Goal: Check status: Check status

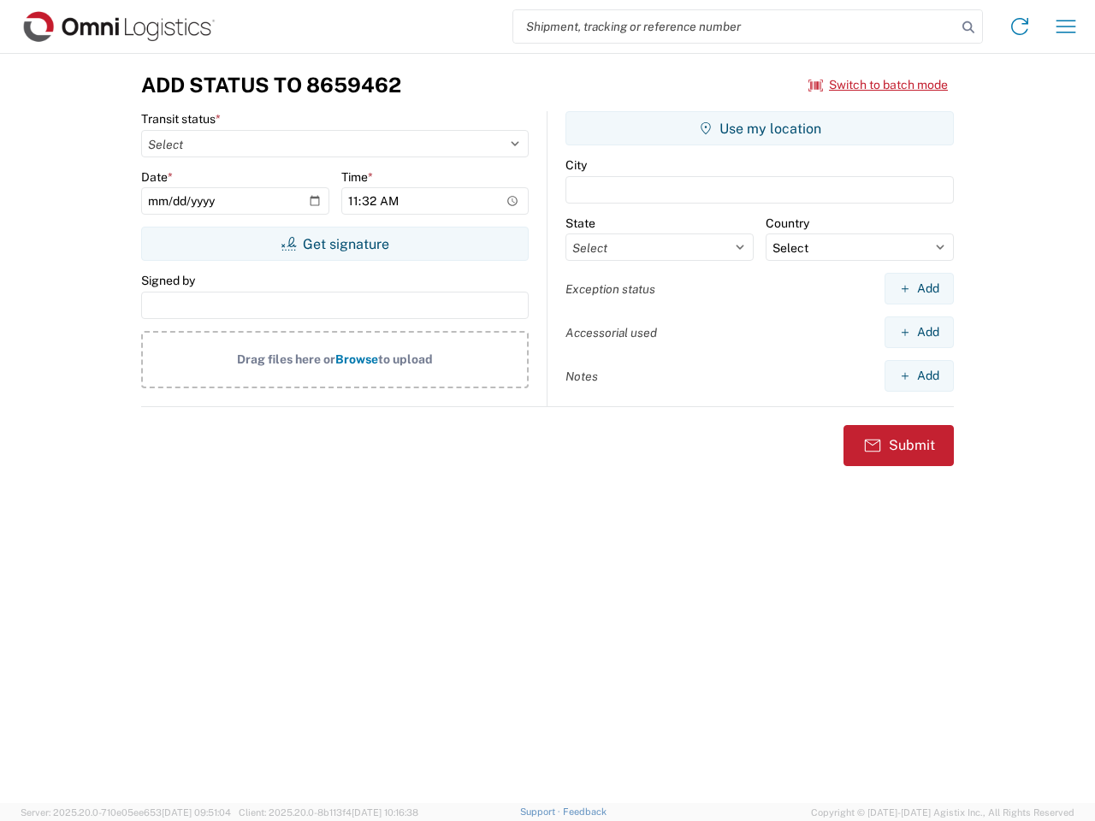
click at [735, 27] on input "search" at bounding box center [734, 26] width 443 height 32
click at [968, 27] on icon at bounding box center [968, 27] width 24 height 24
click at [1019, 27] on icon at bounding box center [1019, 26] width 27 height 27
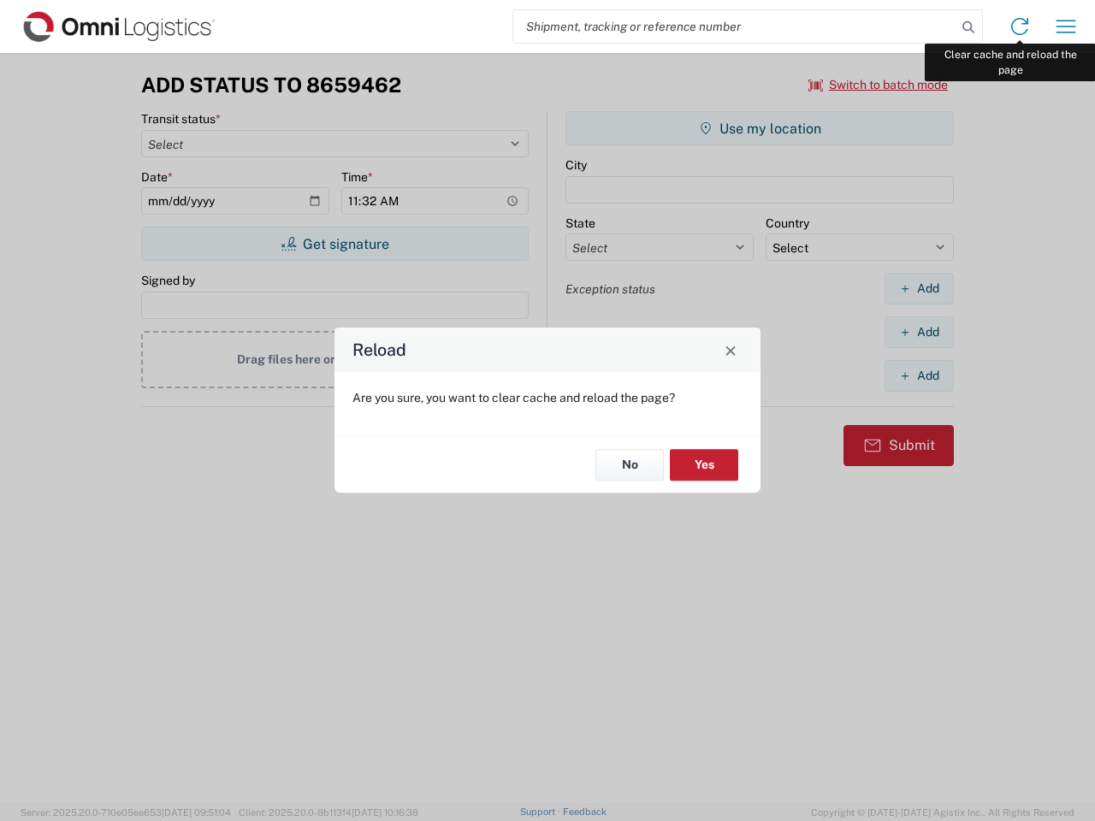
click at [1066, 27] on div "Reload Are you sure, you want to clear cache and reload the page? No Yes" at bounding box center [547, 410] width 1095 height 821
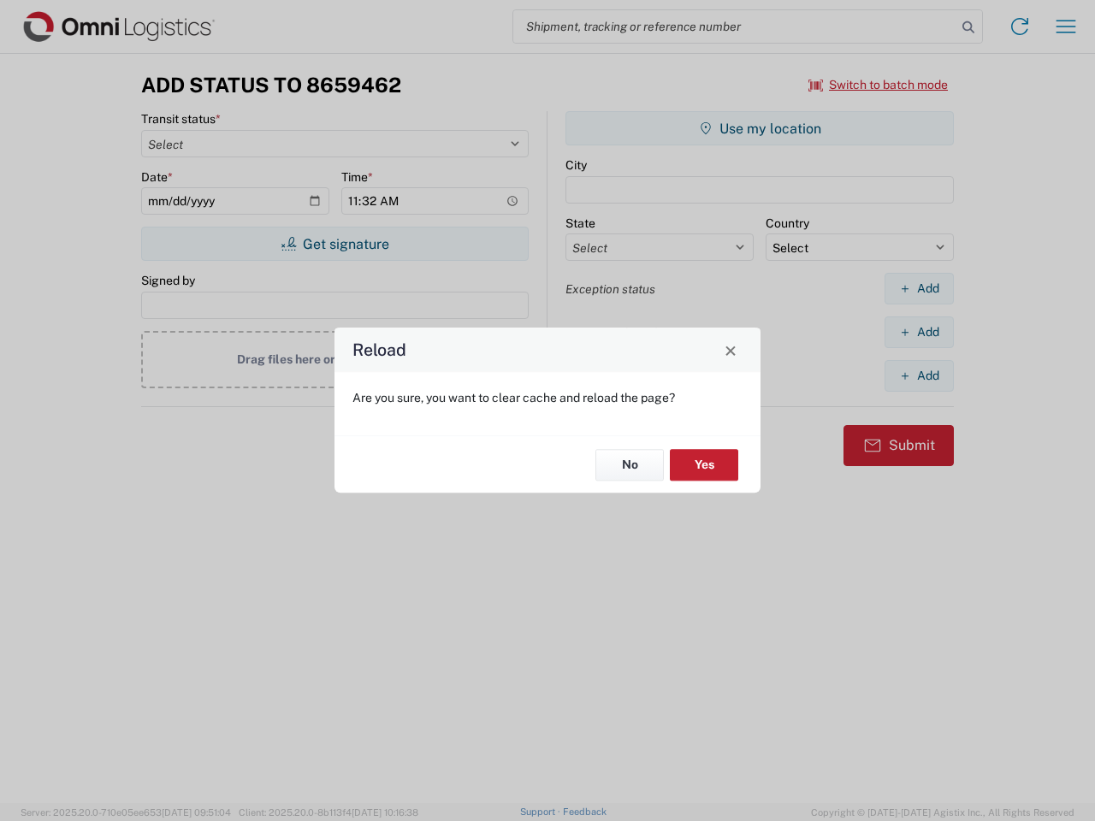
click at [878, 85] on div "Reload Are you sure, you want to clear cache and reload the page? No Yes" at bounding box center [547, 410] width 1095 height 821
click at [334, 244] on div "Reload Are you sure, you want to clear cache and reload the page? No Yes" at bounding box center [547, 410] width 1095 height 821
click at [759, 128] on div "Reload Are you sure, you want to clear cache and reload the page? No Yes" at bounding box center [547, 410] width 1095 height 821
click at [919, 288] on div "Reload Are you sure, you want to clear cache and reload the page? No Yes" at bounding box center [547, 410] width 1095 height 821
click at [919, 332] on div "Reload Are you sure, you want to clear cache and reload the page? No Yes" at bounding box center [547, 410] width 1095 height 821
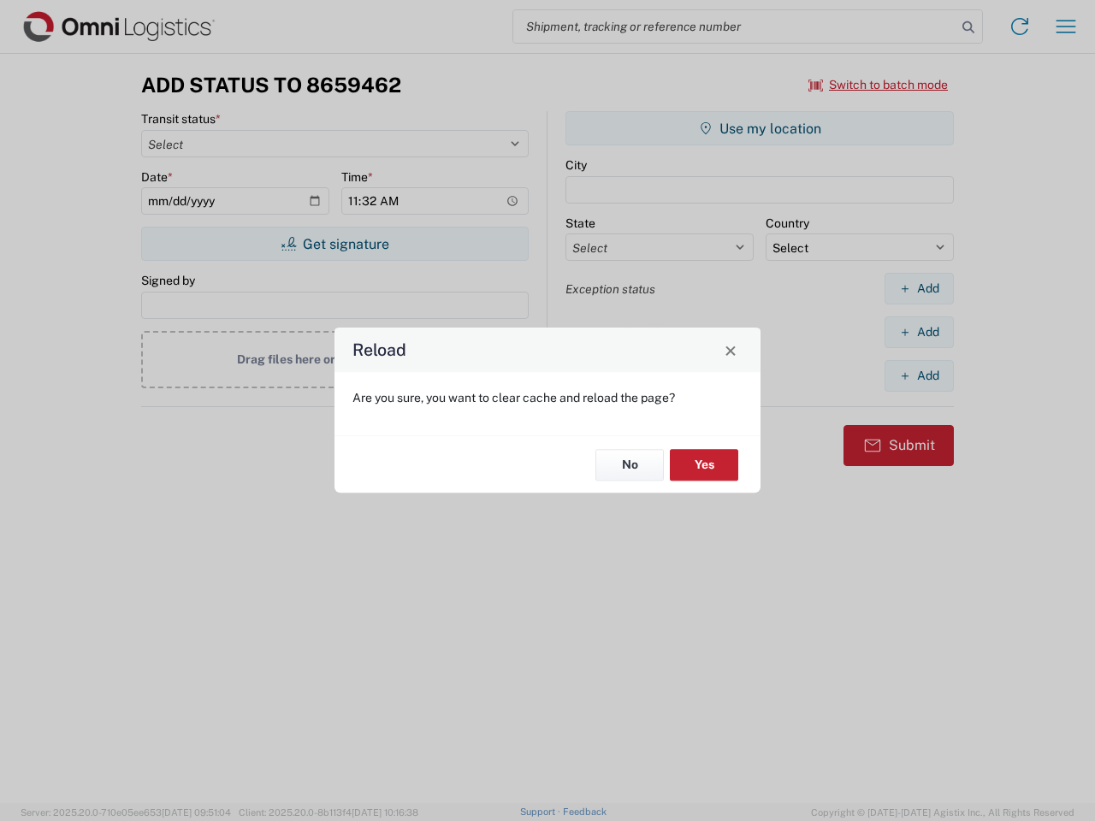
click at [919, 375] on div "Reload Are you sure, you want to clear cache and reload the page? No Yes" at bounding box center [547, 410] width 1095 height 821
